Goal: Find specific page/section: Find specific page/section

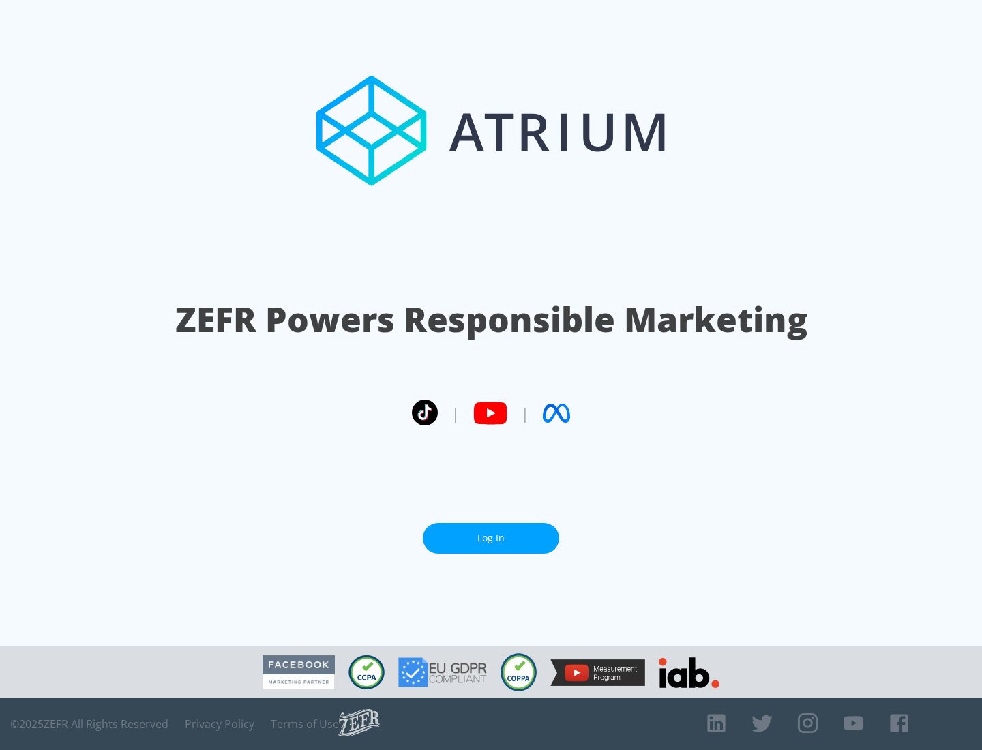
click at [491, 533] on link "Log In" at bounding box center [491, 538] width 136 height 31
